Goal: Task Accomplishment & Management: Use online tool/utility

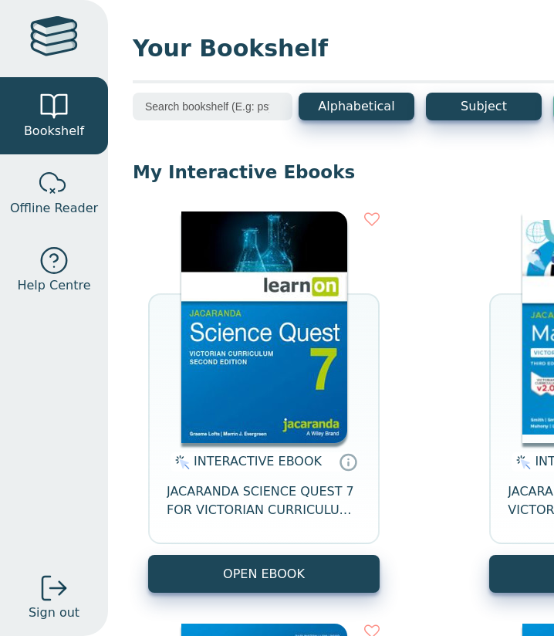
scroll to position [0, 267]
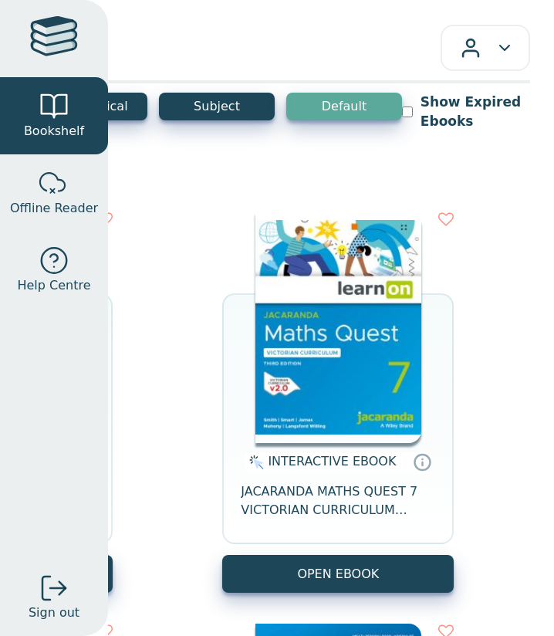
click at [360, 365] on img at bounding box center [338, 326] width 166 height 231
